Goal: Find specific page/section: Find specific page/section

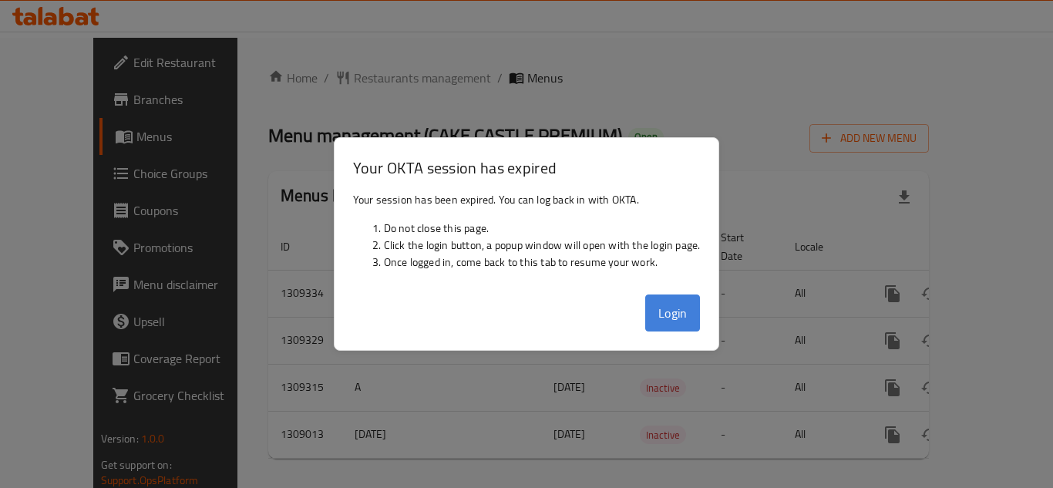
click at [670, 317] on button "Login" at bounding box center [672, 312] width 55 height 37
click at [289, 82] on div at bounding box center [526, 244] width 1053 height 488
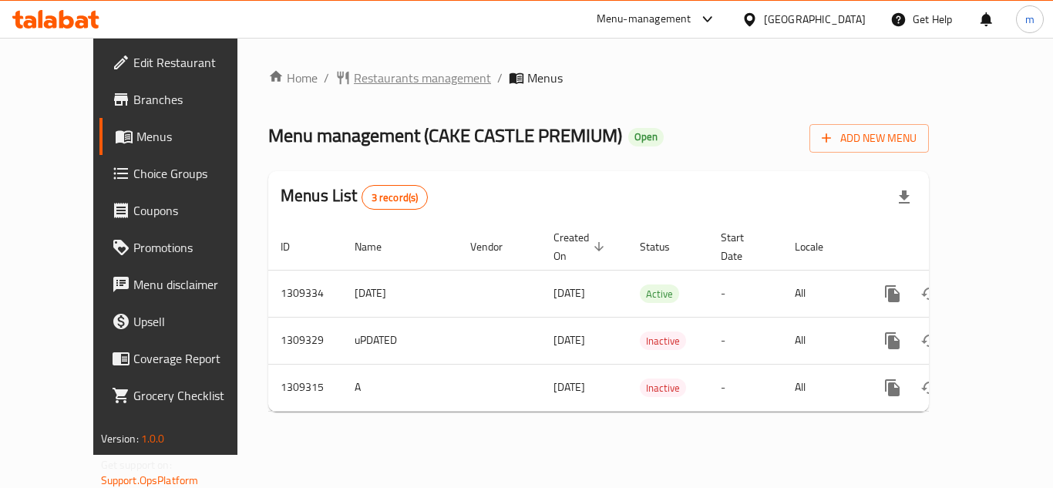
click at [354, 82] on span "Restaurants management" at bounding box center [422, 78] width 137 height 18
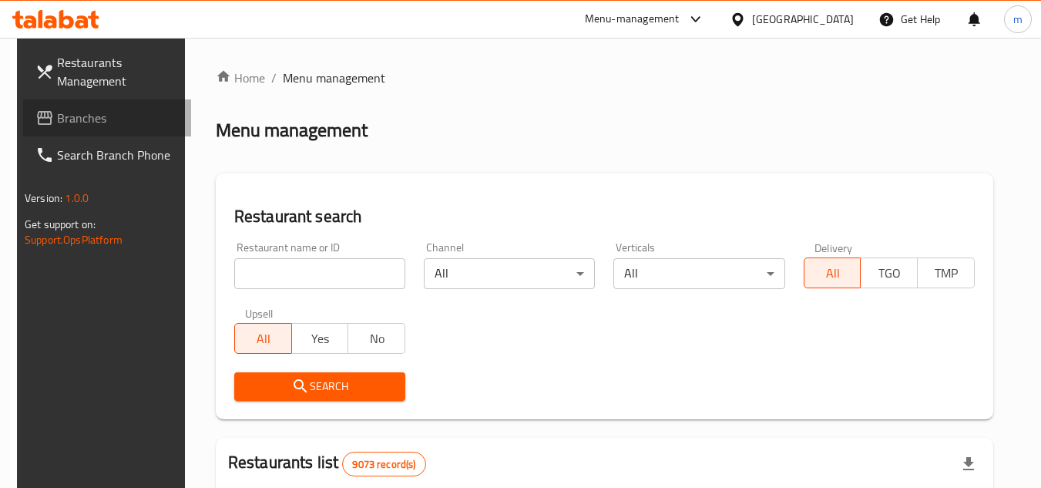
click at [57, 119] on span "Branches" at bounding box center [118, 118] width 122 height 18
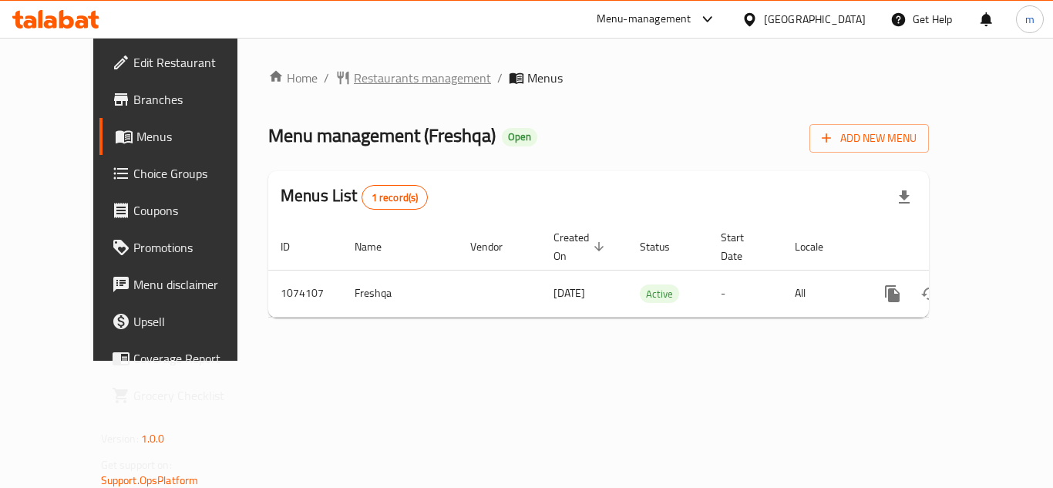
click at [354, 76] on span "Restaurants management" at bounding box center [422, 78] width 137 height 18
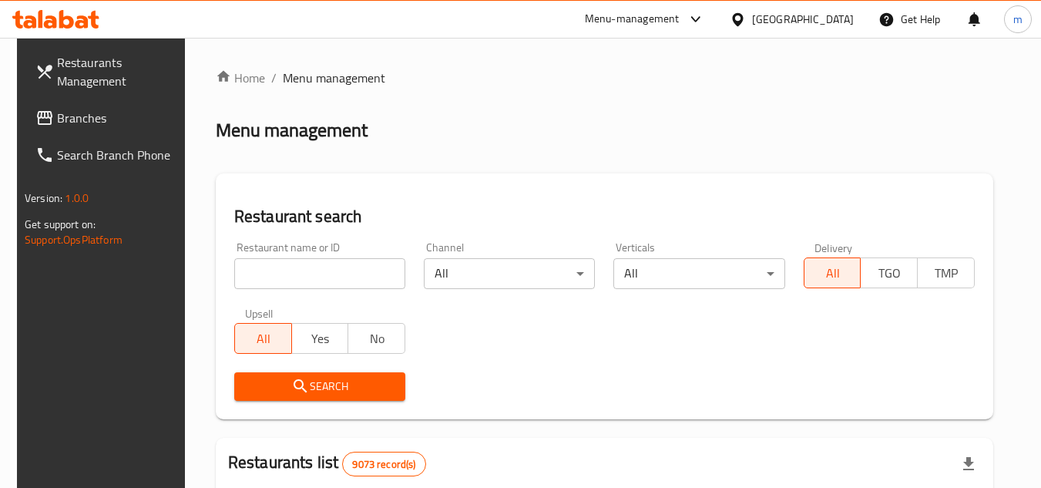
click at [276, 275] on input "search" at bounding box center [319, 273] width 171 height 31
paste input "Fire Pineapple Natural Fresh 250g Pineapple And Special Sauce"
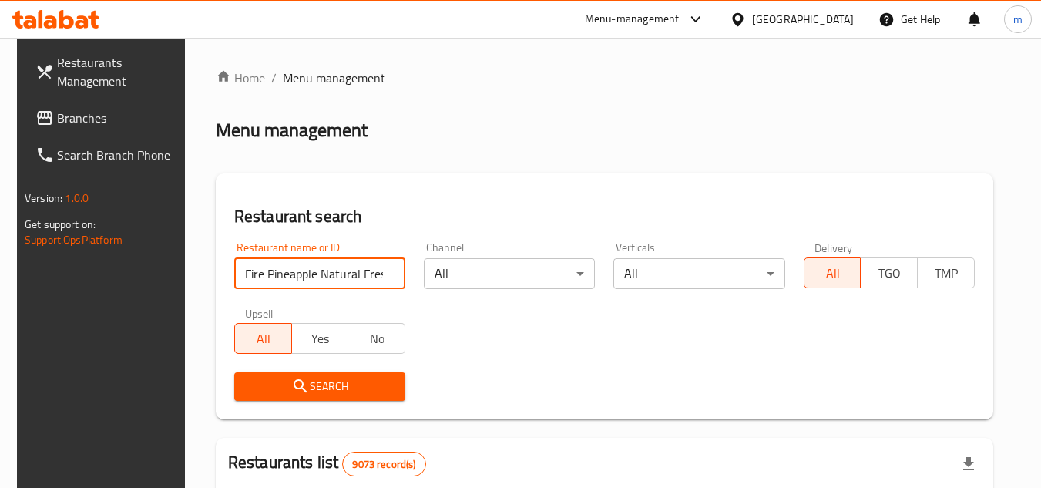
scroll to position [0, 180]
type input "Fire Pineapple Natural Fresh 250g Pineapple And Special Sauce"
click button "Search" at bounding box center [319, 386] width 171 height 29
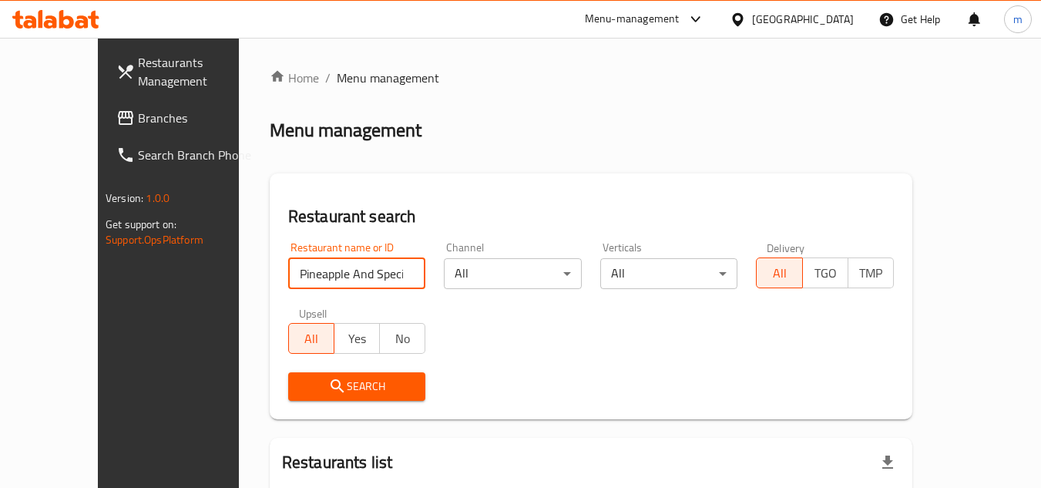
click at [390, 275] on input "Fire Pineapple Natural Fresh 250g Pineapple And Special Sauce" at bounding box center [357, 273] width 138 height 31
click at [385, 275] on input "Fire Pineapple Natural Fresh 250g Pineapple And Special Sauce" at bounding box center [357, 273] width 138 height 31
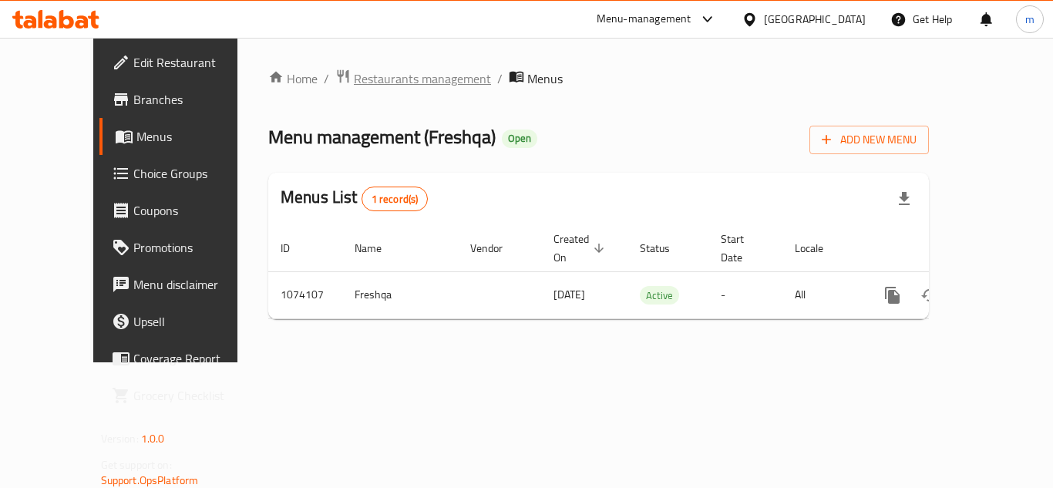
click at [358, 82] on span "Restaurants management" at bounding box center [422, 78] width 137 height 18
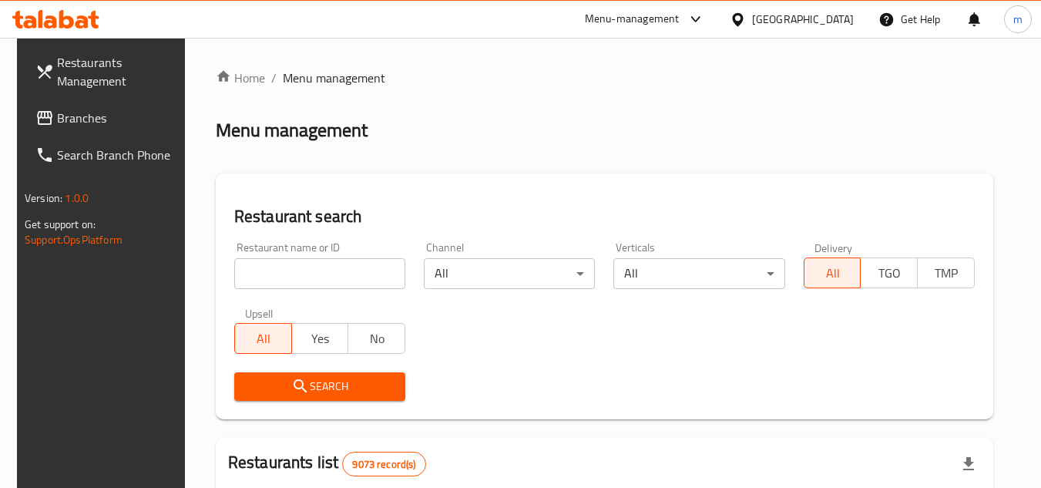
click at [289, 270] on input "search" at bounding box center [319, 273] width 171 height 31
paste input "663845"
type input "663845"
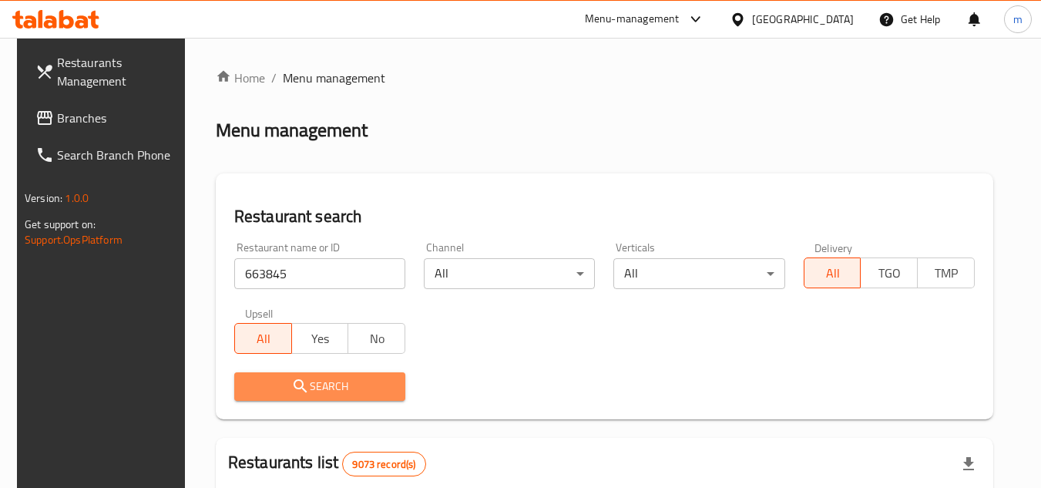
click at [294, 381] on icon "submit" at bounding box center [300, 385] width 13 height 13
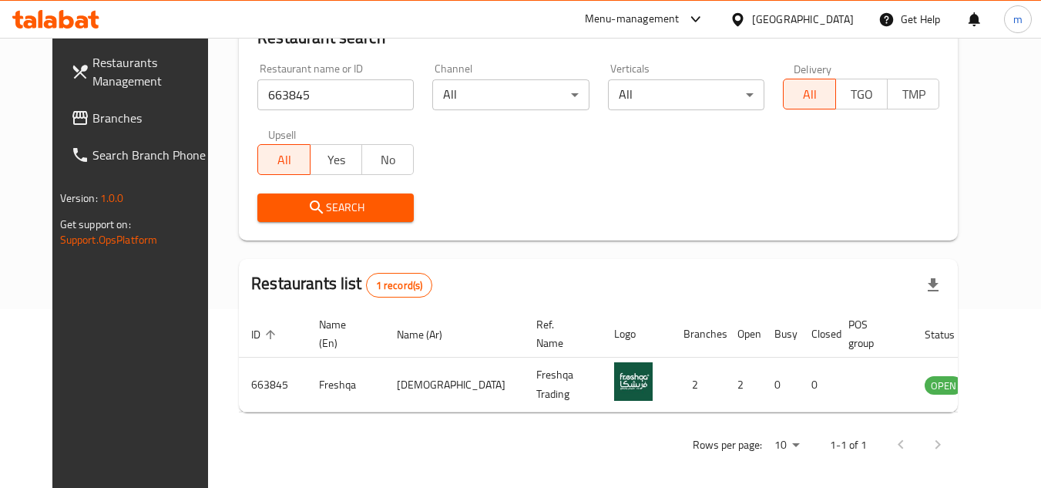
scroll to position [186, 0]
